Goal: Transaction & Acquisition: Purchase product/service

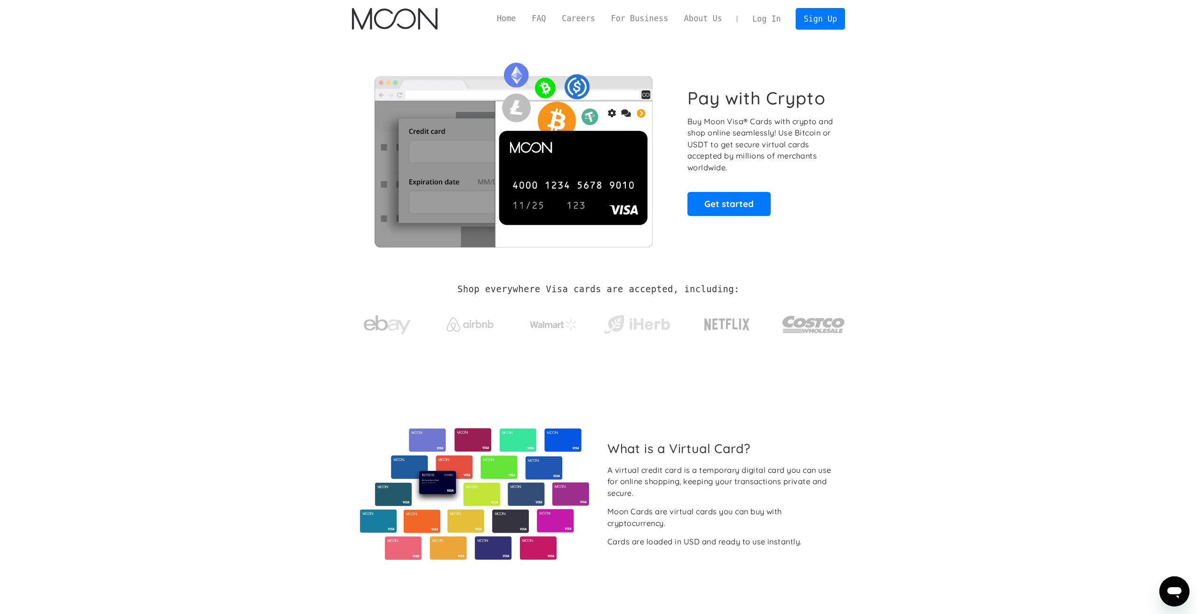
click at [771, 16] on link "Log In" at bounding box center [766, 18] width 44 height 21
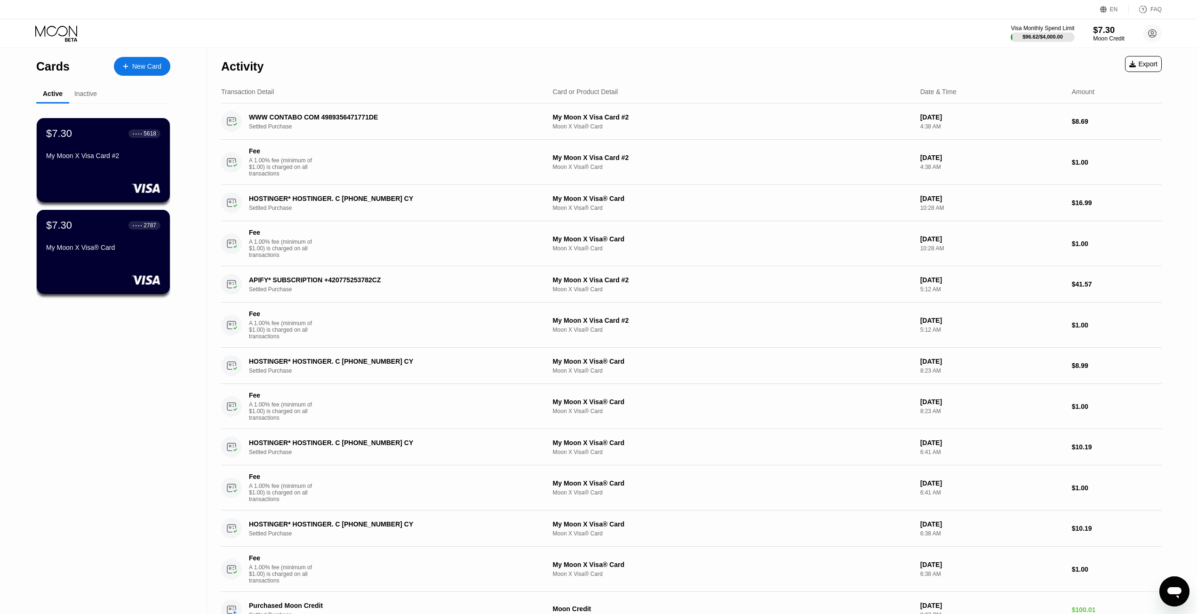
click at [1097, 33] on div "$7.30" at bounding box center [1109, 30] width 32 height 10
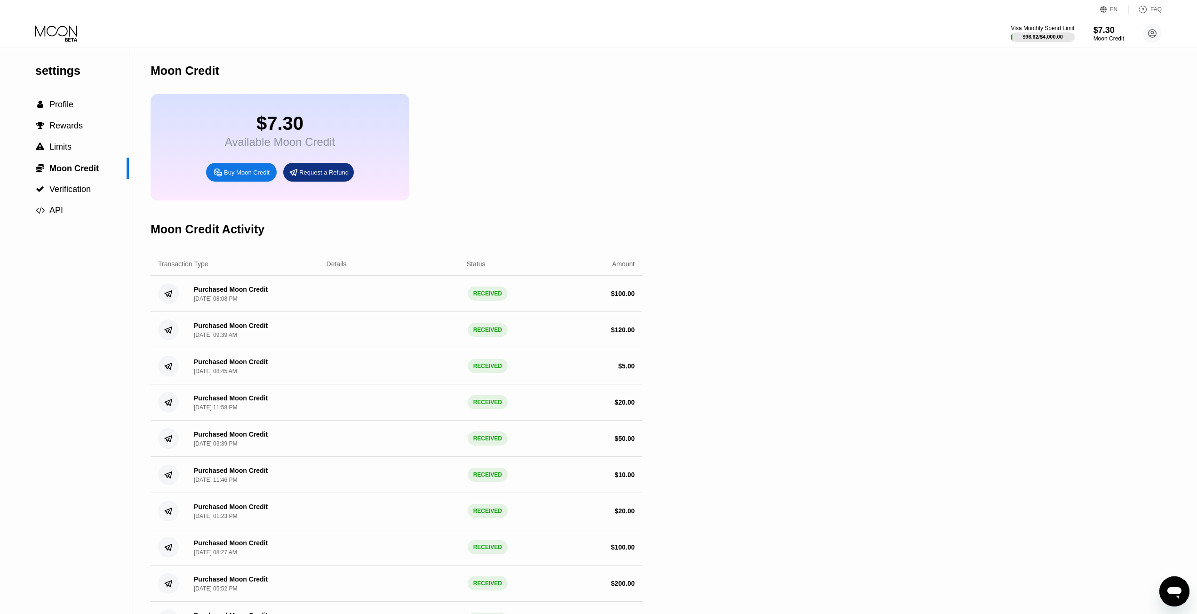
click at [249, 175] on div "Buy Moon Credit" at bounding box center [247, 172] width 46 height 8
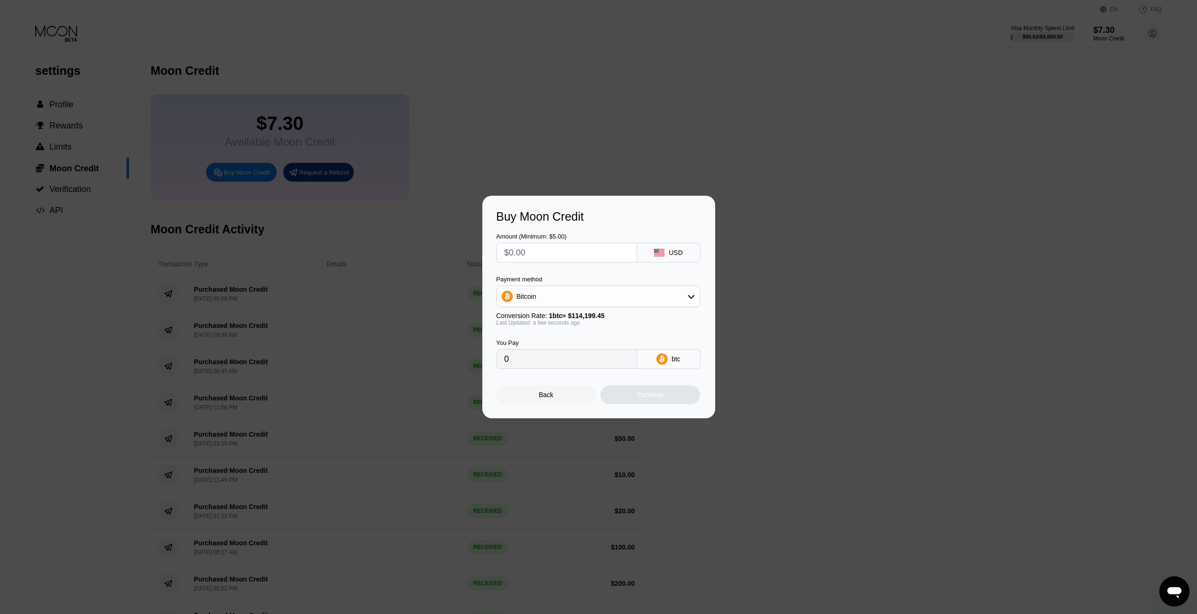
click at [578, 248] on input "text" at bounding box center [566, 252] width 125 height 19
type input "$10"
type input "0.00008757"
type input "$100"
type input "0.00087567"
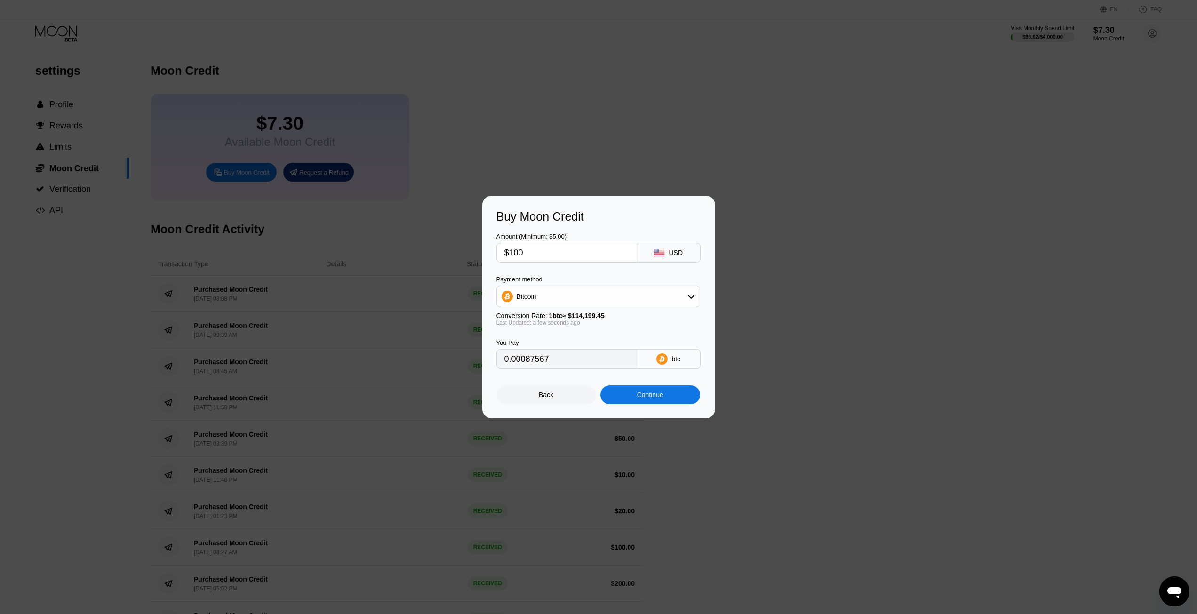
type input "$100"
click at [620, 300] on div "Bitcoin" at bounding box center [598, 296] width 203 height 19
click at [559, 339] on span "USDT on TRON" at bounding box center [543, 343] width 48 height 8
type input "101.01"
click at [651, 398] on div "Continue" at bounding box center [650, 395] width 26 height 8
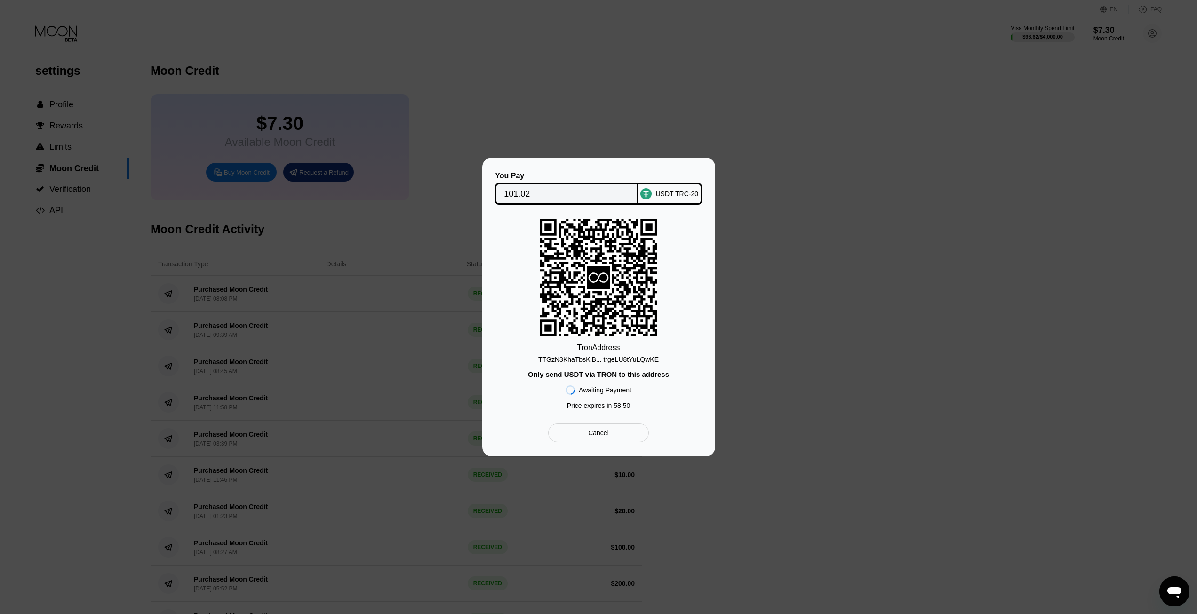
click at [612, 360] on div "TTGzN3KhaTbsKiB... trgeLU8tYuLQwKE" at bounding box center [598, 360] width 120 height 8
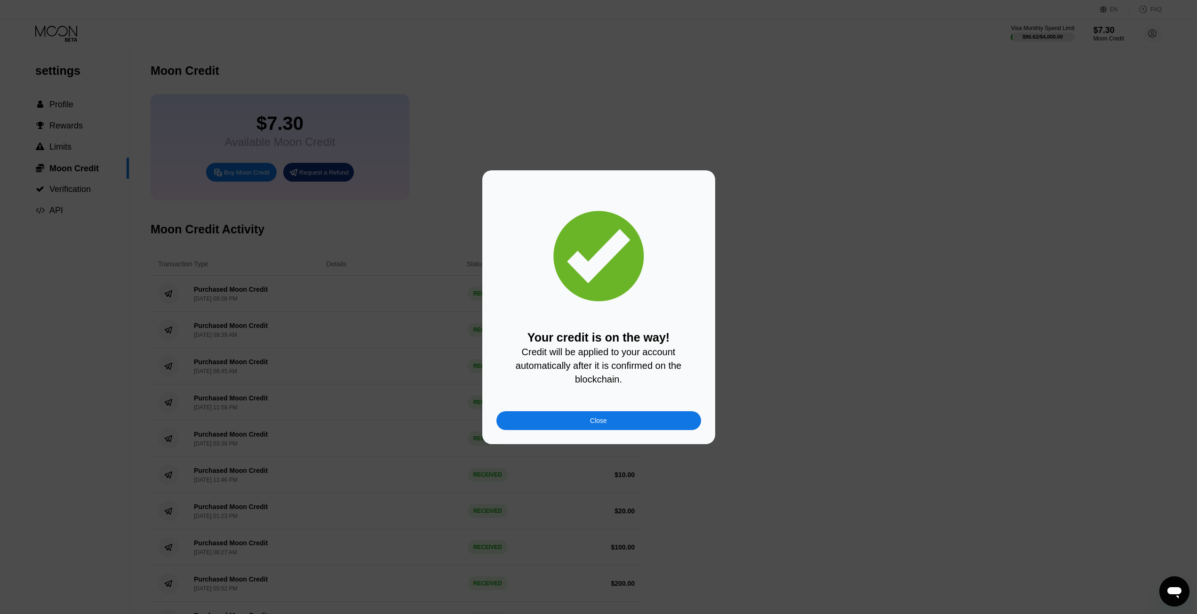
click at [614, 420] on div "Close" at bounding box center [598, 420] width 205 height 19
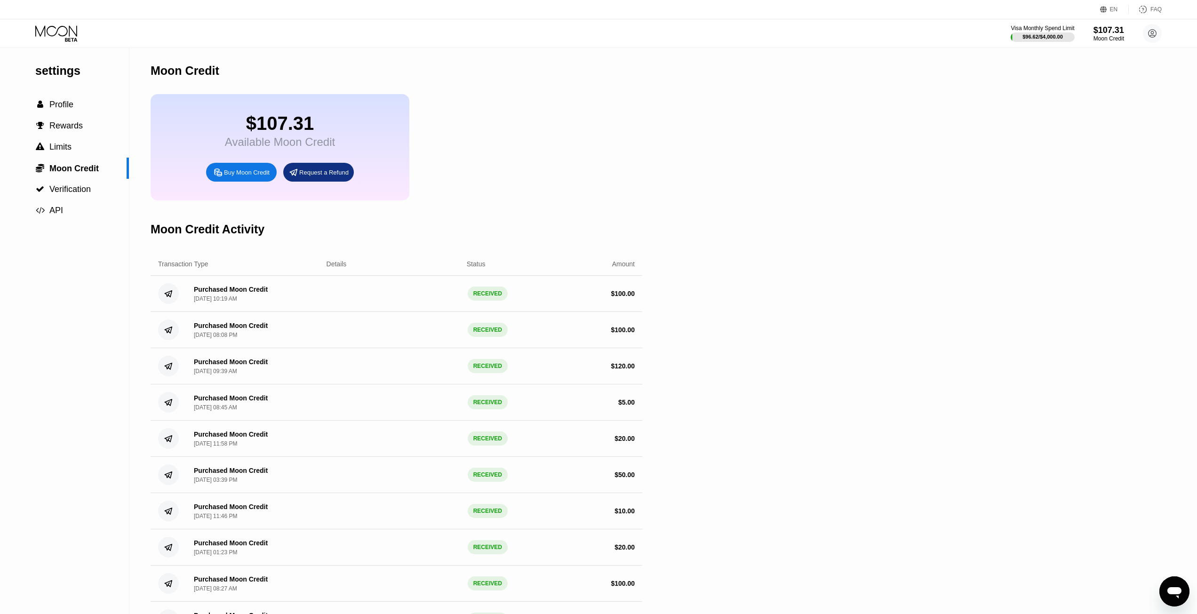
click at [45, 37] on icon at bounding box center [57, 33] width 44 height 16
